Goal: Transaction & Acquisition: Purchase product/service

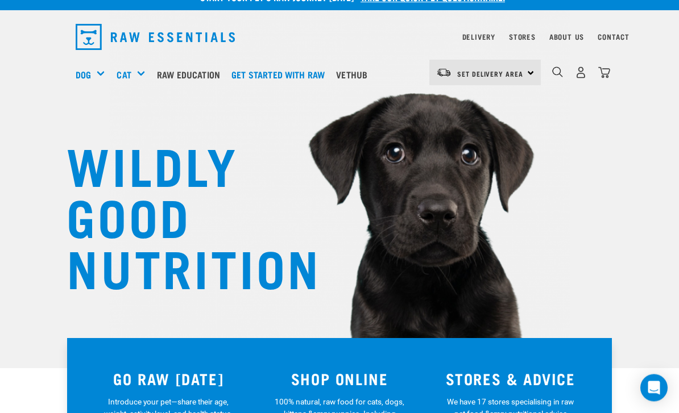
scroll to position [13, 0]
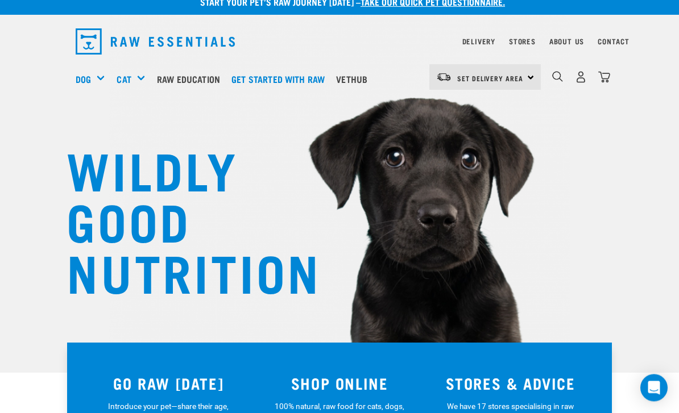
click at [0, 0] on div "Bones" at bounding box center [0, 0] width 0 height 0
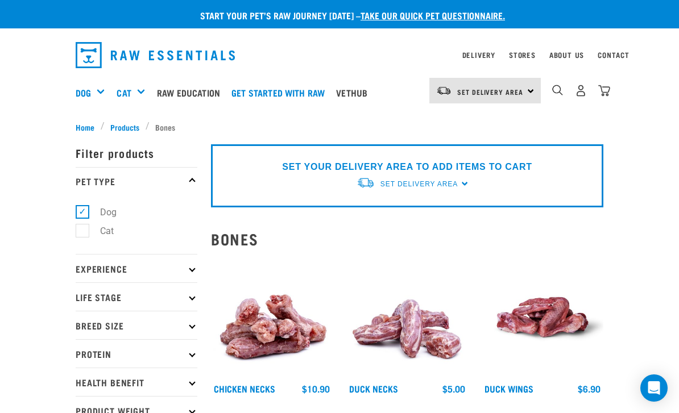
click at [0, 0] on div "Bulk Frozen" at bounding box center [0, 0] width 0 height 0
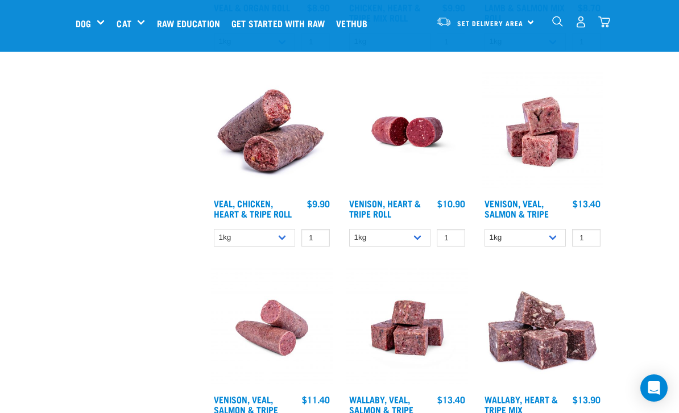
scroll to position [882, 0]
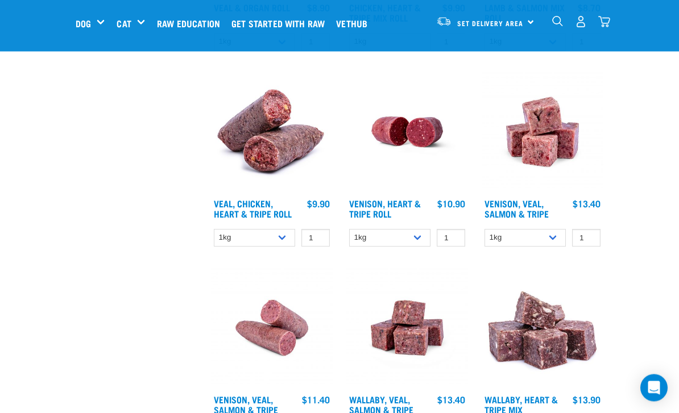
click at [530, 217] on link "Venison, Veal, Salmon & Tripe" at bounding box center [516, 208] width 64 height 15
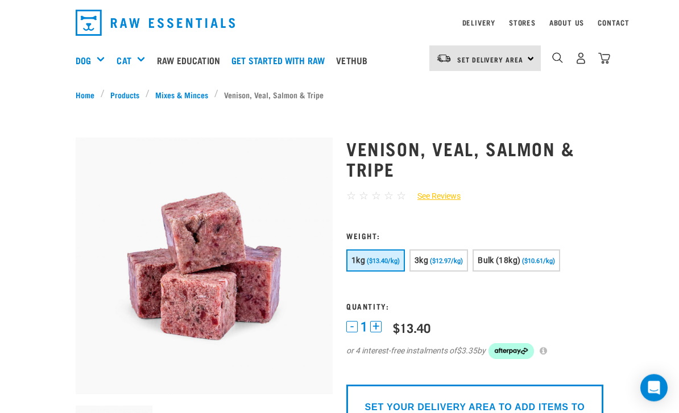
scroll to position [32, 0]
click at [530, 261] on button "Bulk (18kg) ($10.61/kg)" at bounding box center [516, 261] width 88 height 22
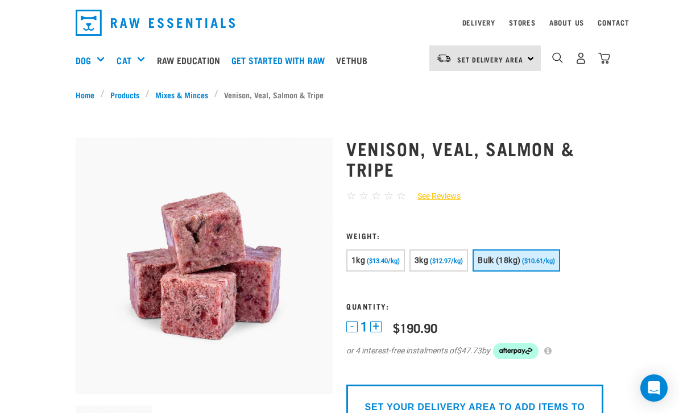
click at [445, 265] on button "3kg ($12.97/kg)" at bounding box center [438, 261] width 59 height 22
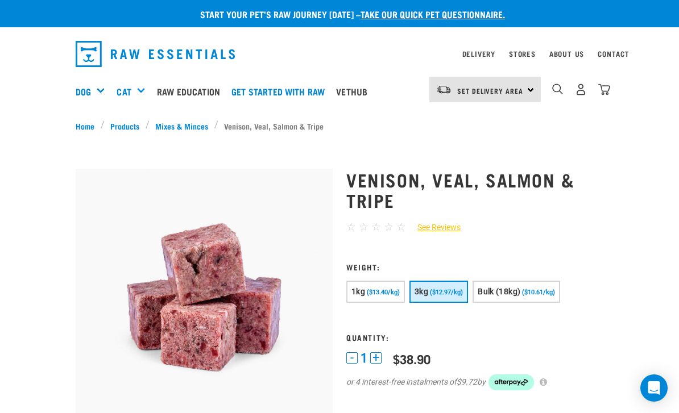
scroll to position [0, 0]
